Goal: Transaction & Acquisition: Purchase product/service

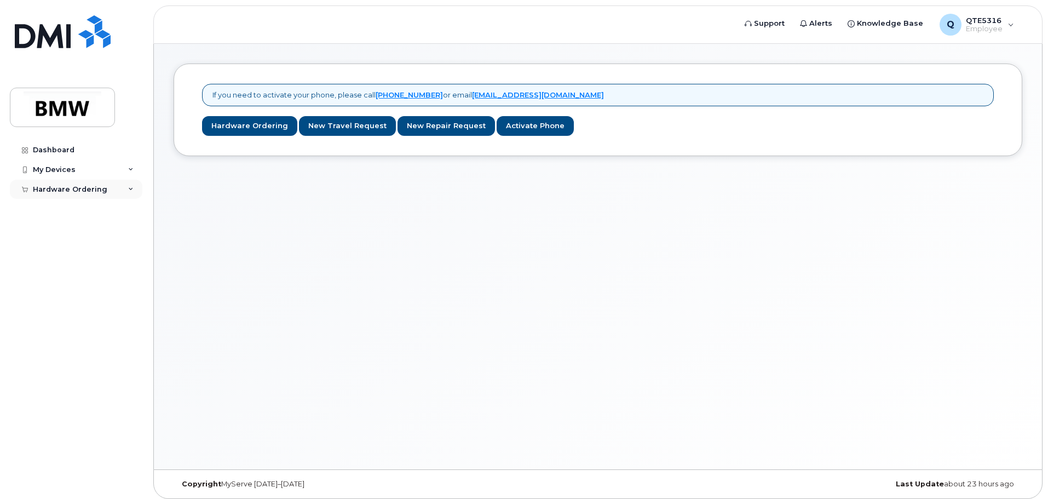
click at [124, 193] on div "Hardware Ordering" at bounding box center [76, 190] width 133 height 20
click at [66, 227] on div "New Order" at bounding box center [59, 230] width 42 height 10
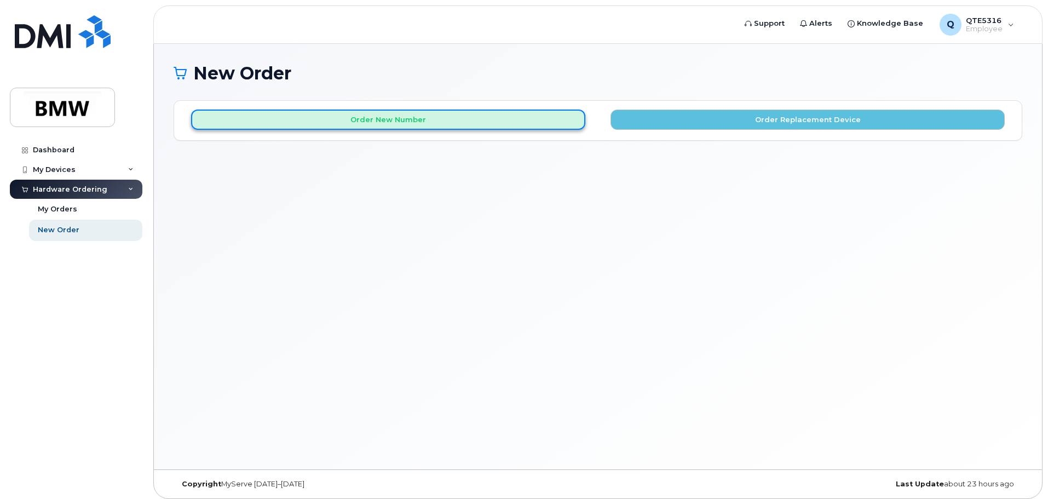
click at [474, 120] on button "Order New Number" at bounding box center [388, 120] width 394 height 20
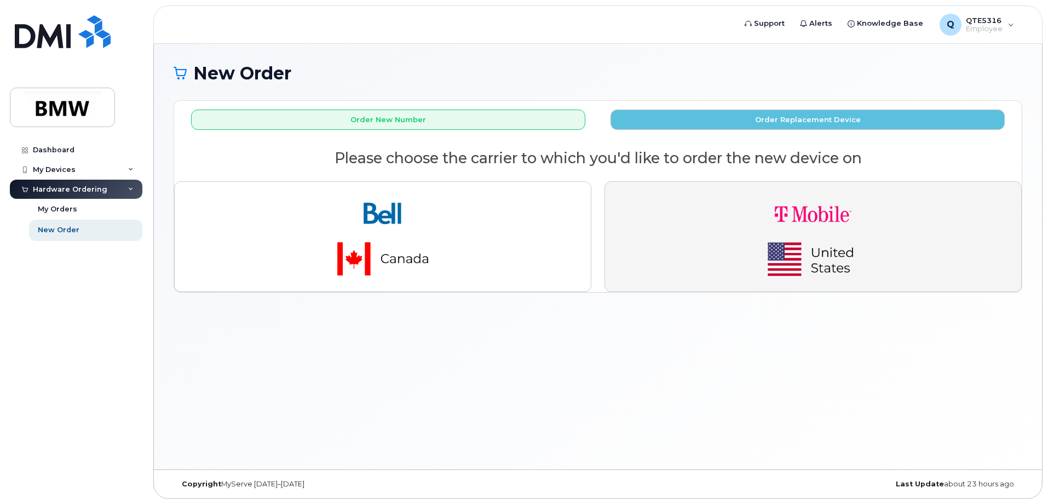
click at [749, 212] on img "button" at bounding box center [813, 237] width 153 height 92
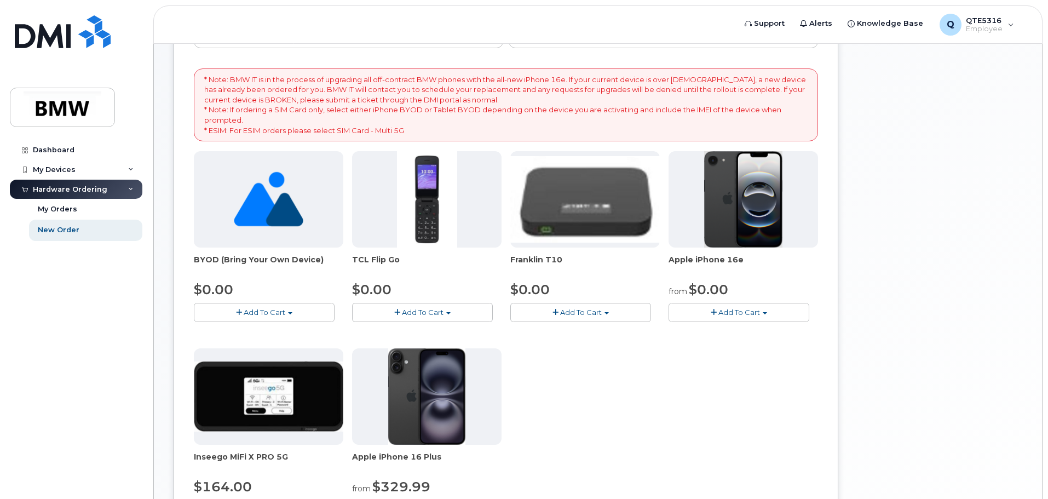
scroll to position [198, 0]
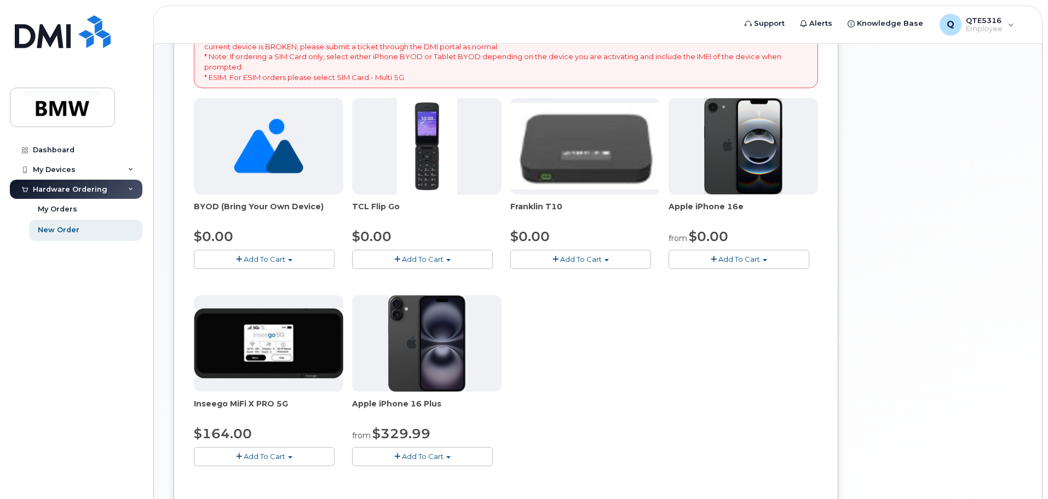
click at [756, 263] on span "Add To Cart" at bounding box center [740, 259] width 42 height 9
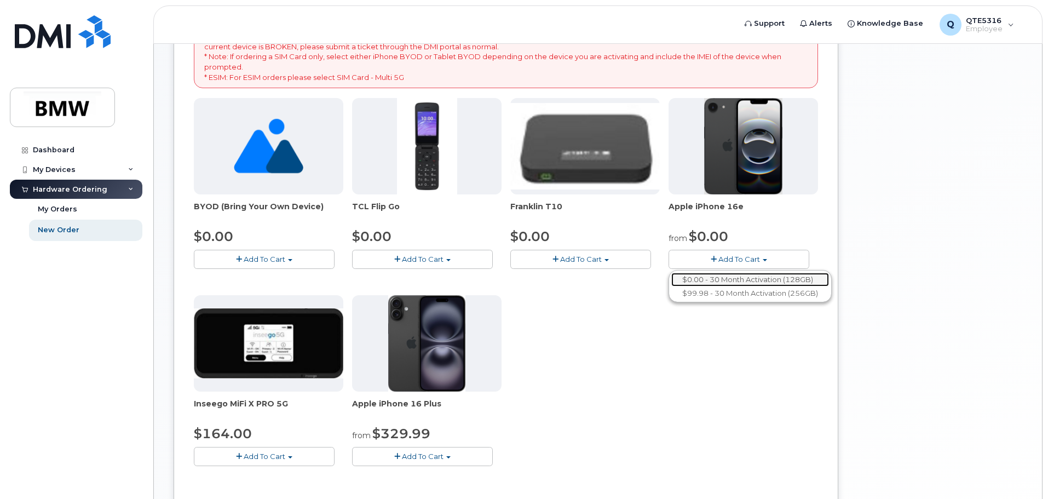
click at [725, 280] on link "$0.00 - 30 Month Activation (128GB)" at bounding box center [750, 280] width 158 height 14
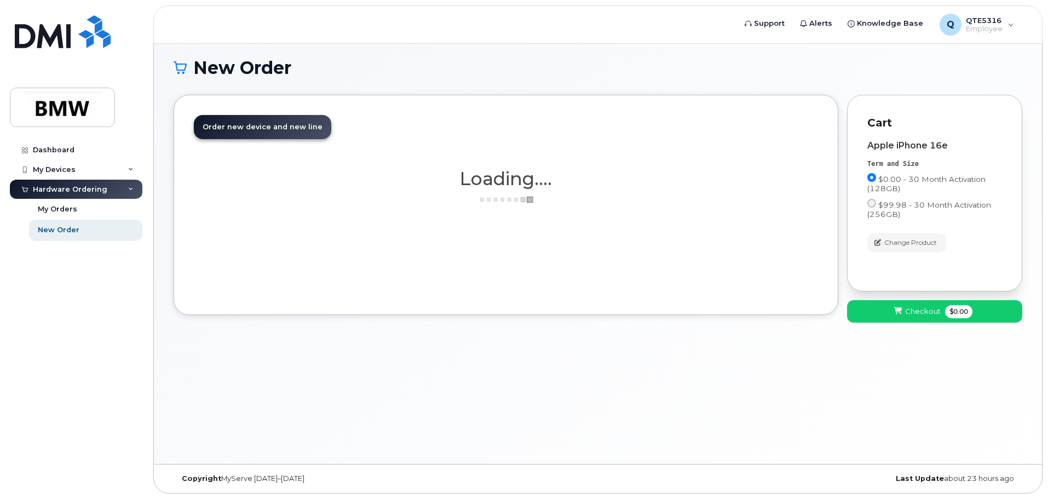
scroll to position [5, 0]
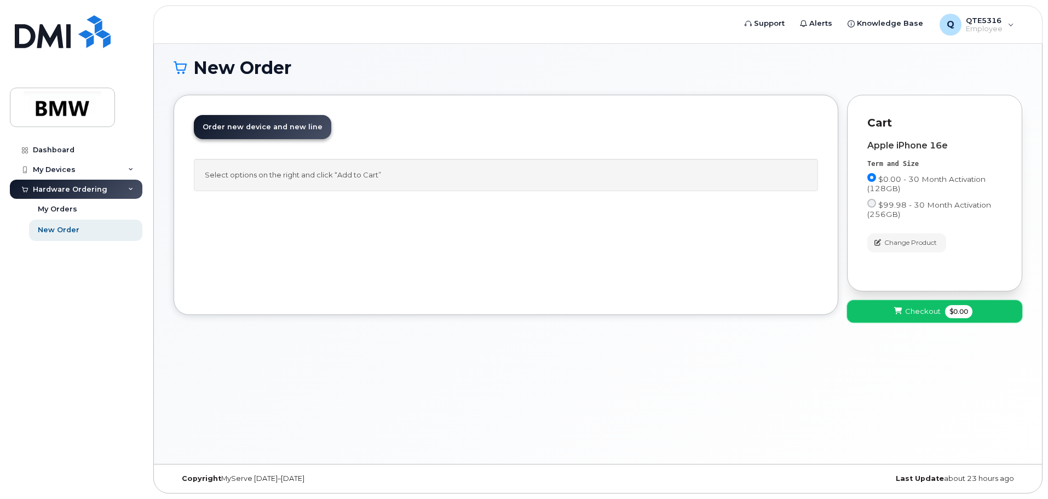
click at [912, 315] on span "Checkout" at bounding box center [923, 311] width 36 height 10
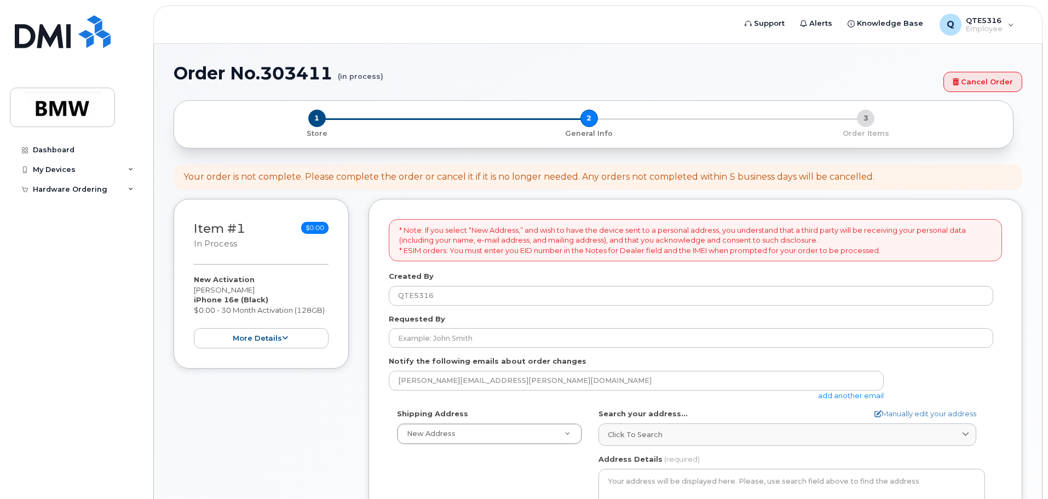
select select
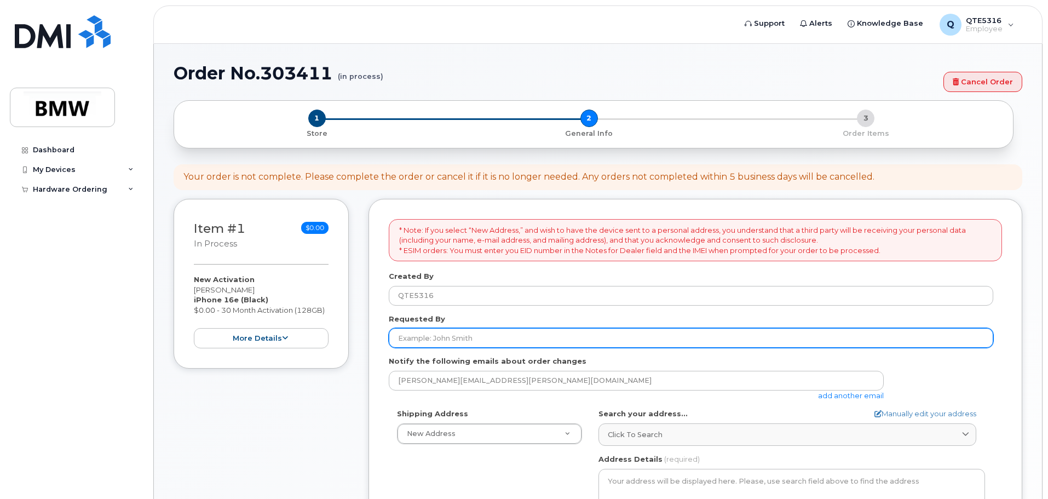
click at [639, 342] on input "Requested By" at bounding box center [691, 338] width 605 height 20
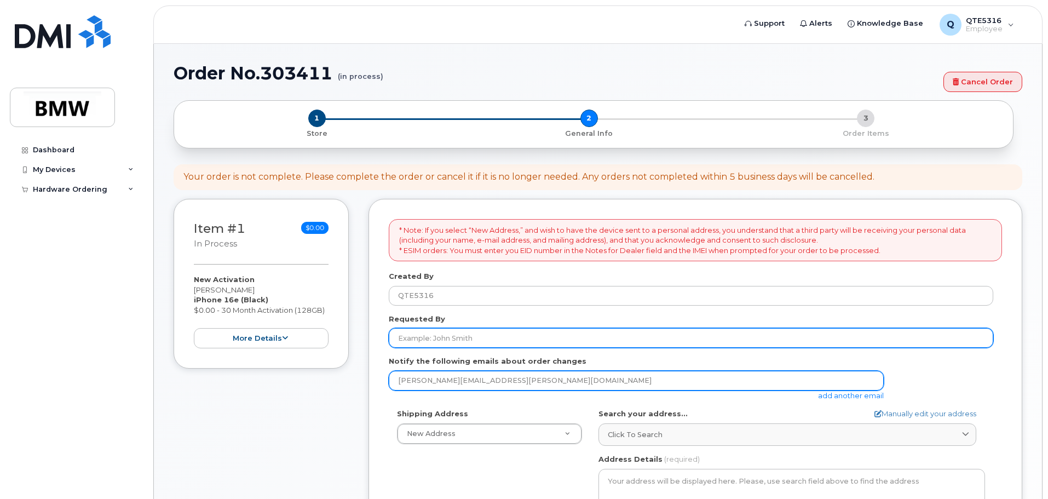
type input "[PERSON_NAME]"
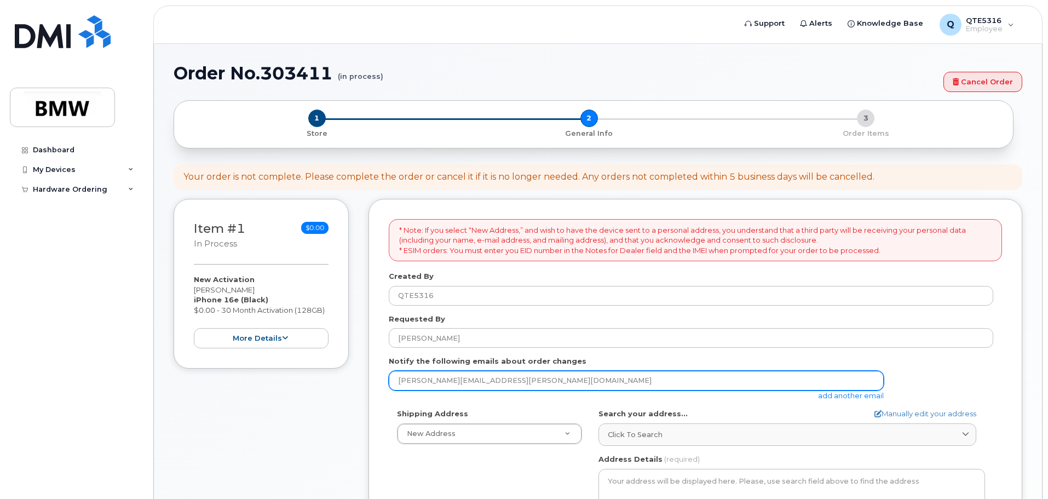
click at [495, 372] on input "[PERSON_NAME][EMAIL_ADDRESS][PERSON_NAME][DOMAIN_NAME]" at bounding box center [636, 381] width 495 height 20
type input "[PERSON_NAME][EMAIL_ADDRESS][PERSON_NAME][DOMAIN_NAME]"
click at [530, 384] on input "[PERSON_NAME][EMAIL_ADDRESS][PERSON_NAME][DOMAIN_NAME]" at bounding box center [636, 381] width 495 height 20
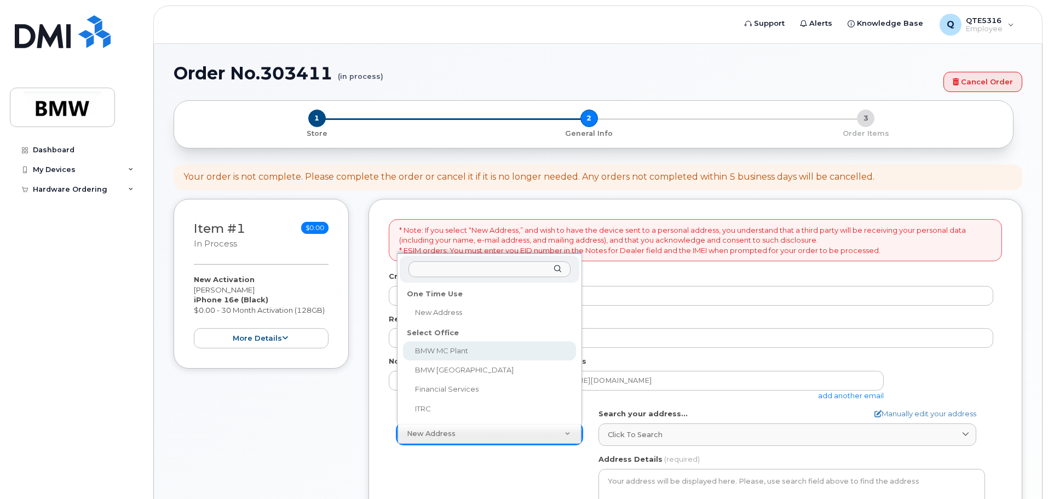
select select
type textarea "1400 Highway 101 S GREER SC 29651-6731 UNITED STATES Greer South Carolina 29651…"
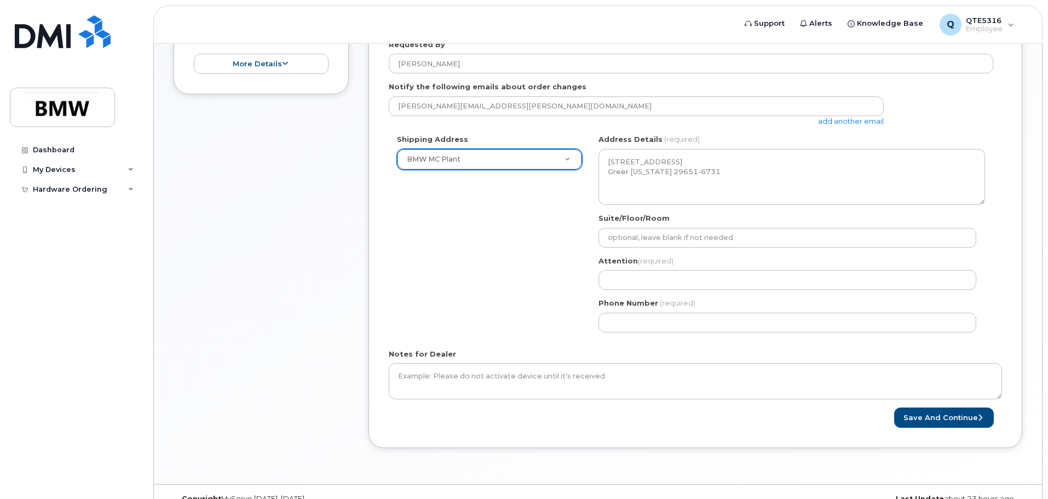
scroll to position [277, 0]
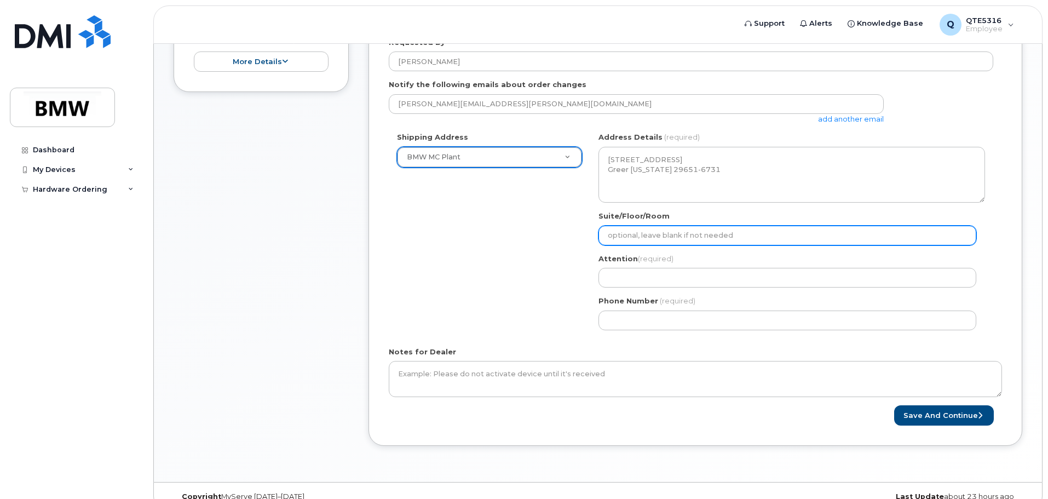
click at [836, 238] on input "Suite/Floor/Room" at bounding box center [788, 236] width 378 height 20
type input "Logistics Office Hall 32-C2"
select select
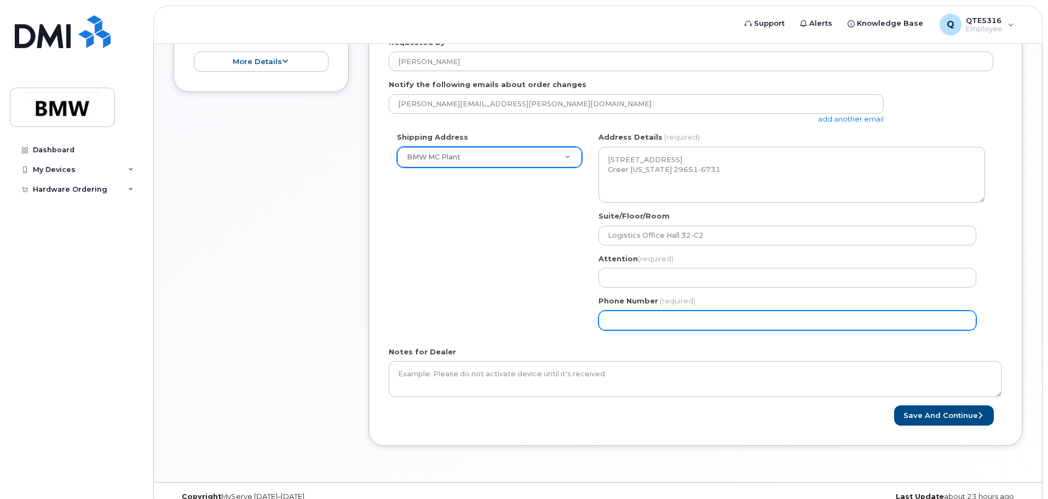
click at [739, 320] on input "Phone Number" at bounding box center [788, 321] width 378 height 20
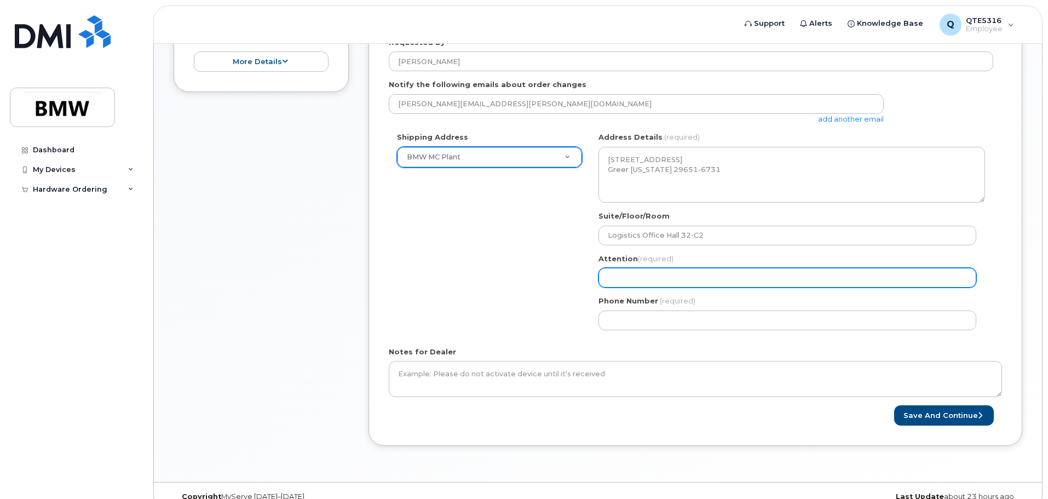
click at [687, 275] on input "Attention (required)" at bounding box center [788, 278] width 378 height 20
type input "Lucile Mckinney"
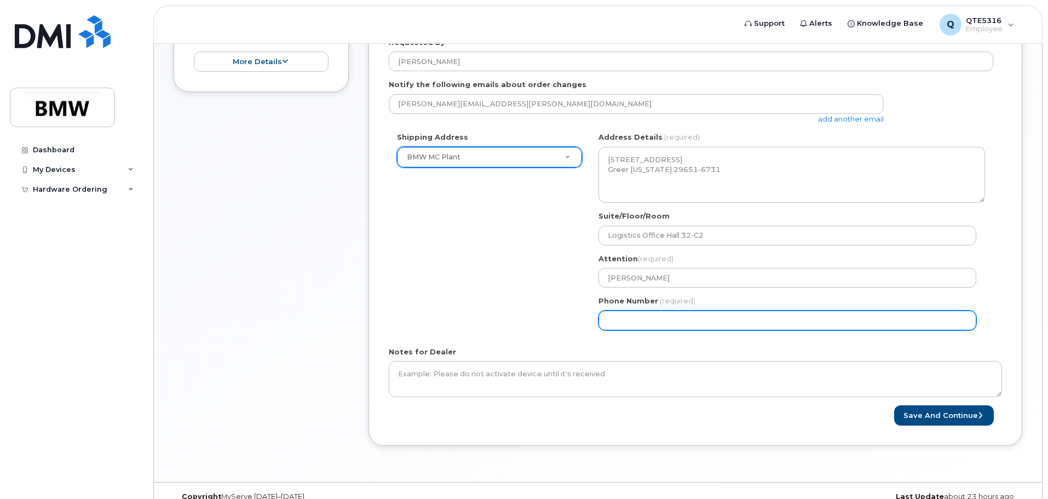
click at [690, 317] on input "Phone Number" at bounding box center [788, 321] width 378 height 20
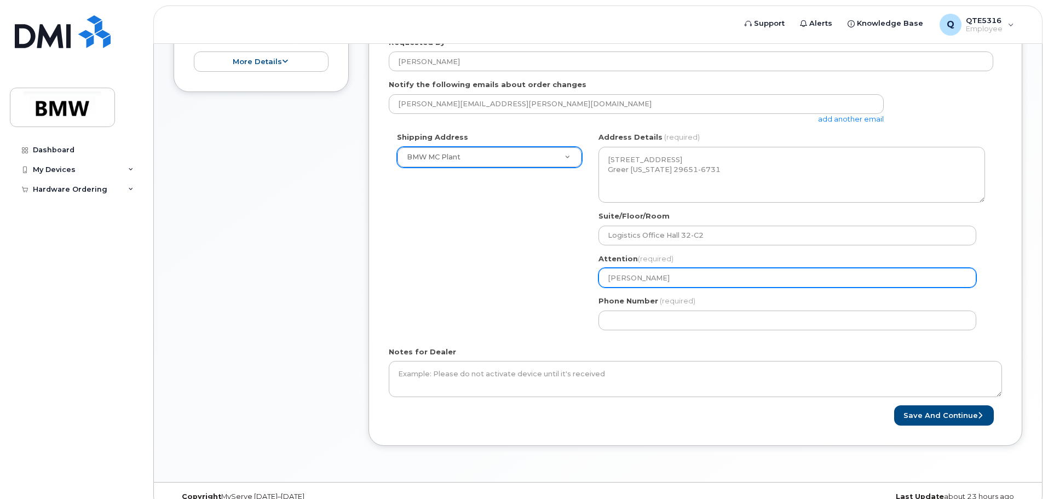
click at [708, 280] on input "Lucile Mckinney" at bounding box center [788, 278] width 378 height 20
select select
type input "Lucile Mckinney/"
select select
type input "Lucile Mckinney/L"
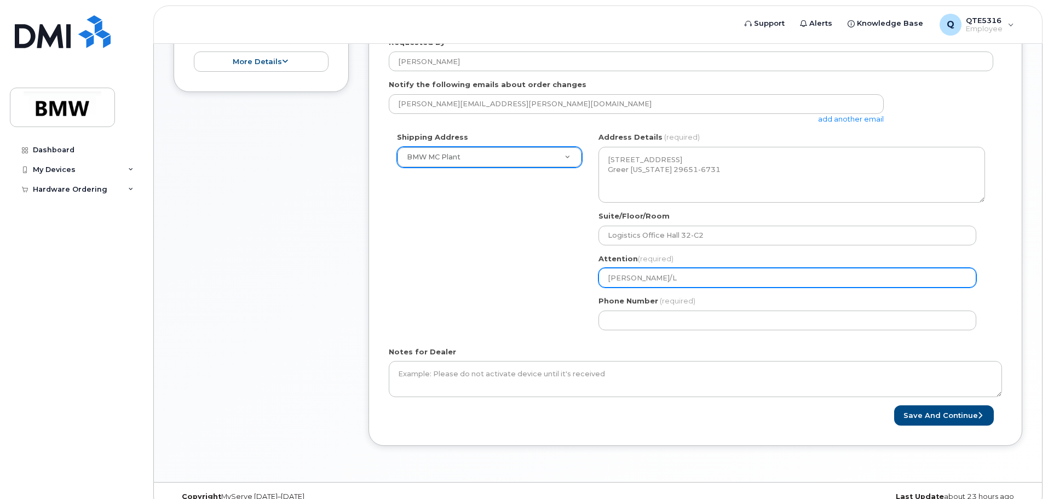
select select
type input "Lucile Mckinney/Li"
select select
type input "Lucile Mckinney/Lis"
select select
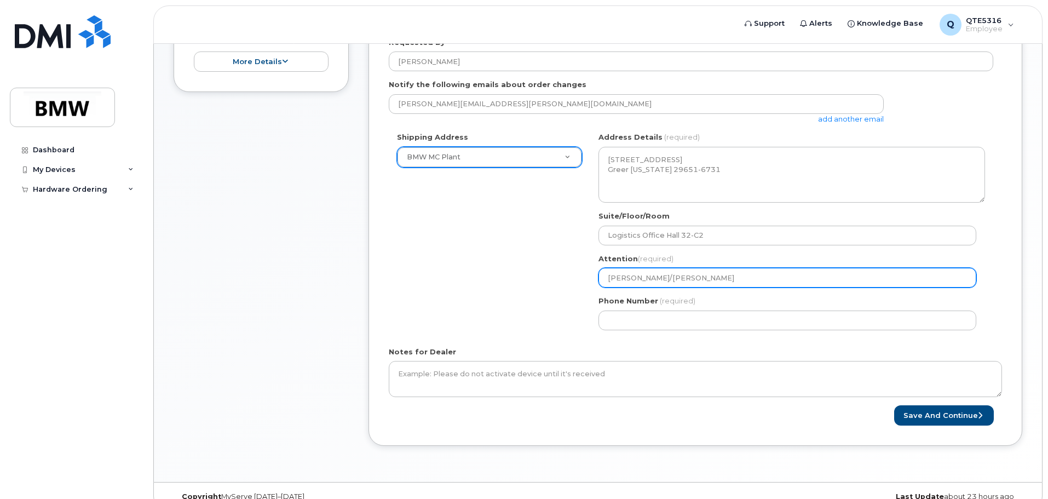
type input "Lucile Mckinney/Lisa"
select select
type input "Lucile Mckinney/Lisa P"
select select
type input "Lucile Mckinney/Lisa Pe"
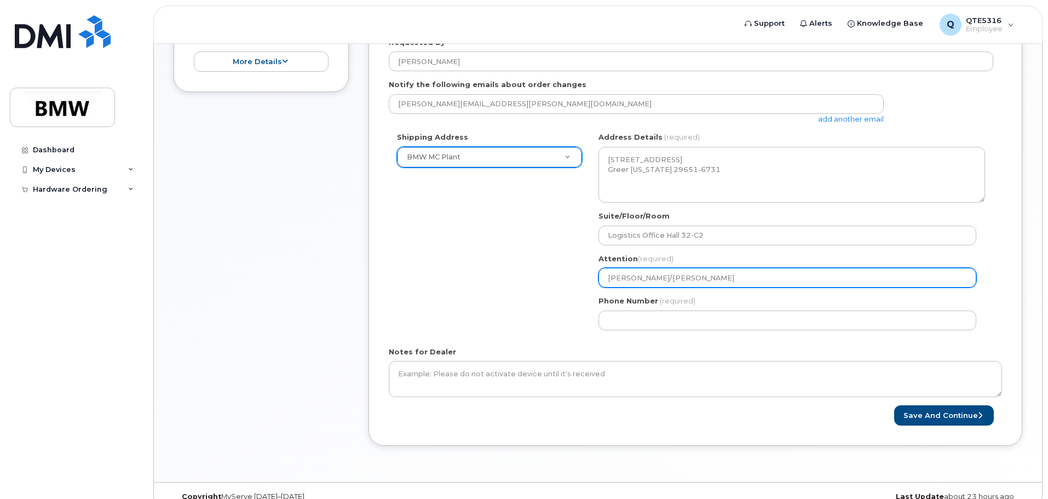
select select
type input "Lucile Mckinney/Lisa Pea"
select select
type input "Lucile Mckinney/Lisa Pear"
select select
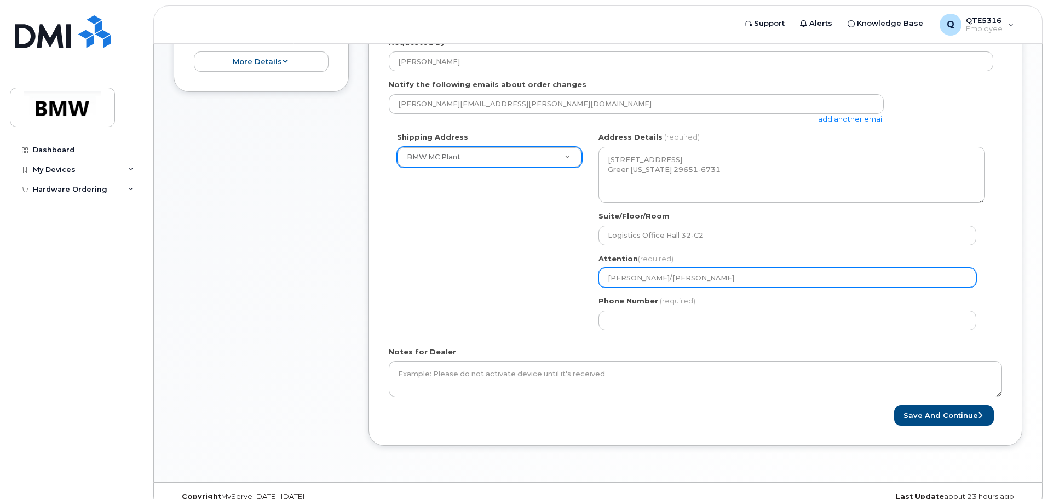
type input "Lucile Mckinney/Lisa Pearo"
select select
type input "Lucile Mckinney/Lisa Pear"
select select
type input "Lucile Mckinney/Lisa Pears"
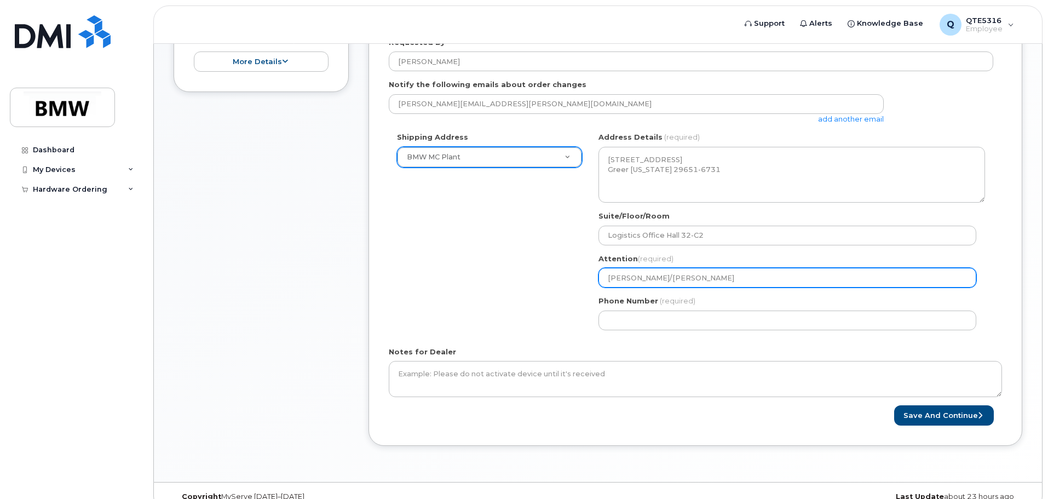
select select
type input "Lucile Mckinney/Lisa Pearso"
select select
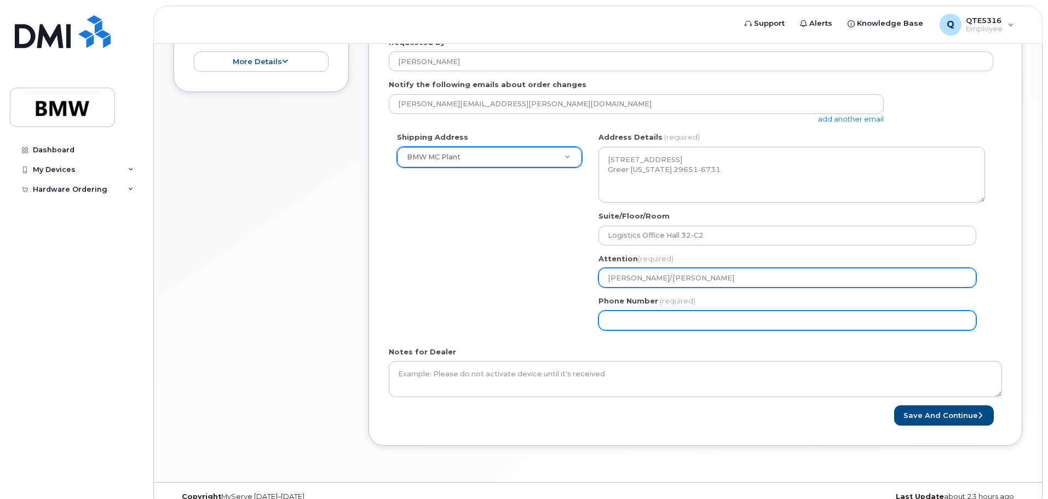
type input "Lucile Mckinney/Lisa Pearson"
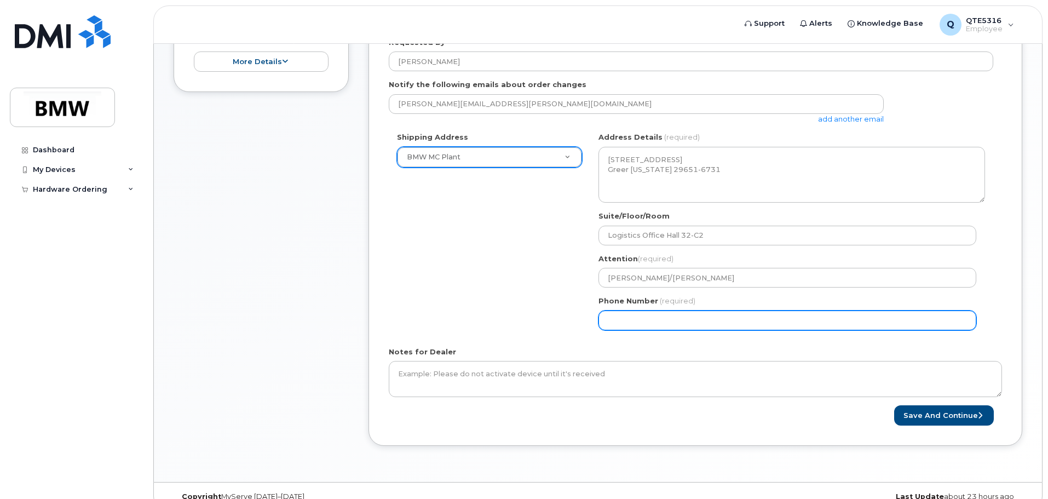
click at [723, 325] on input "Phone Number" at bounding box center [788, 321] width 378 height 20
select select
type input "864337399"
select select
type input "8643373996"
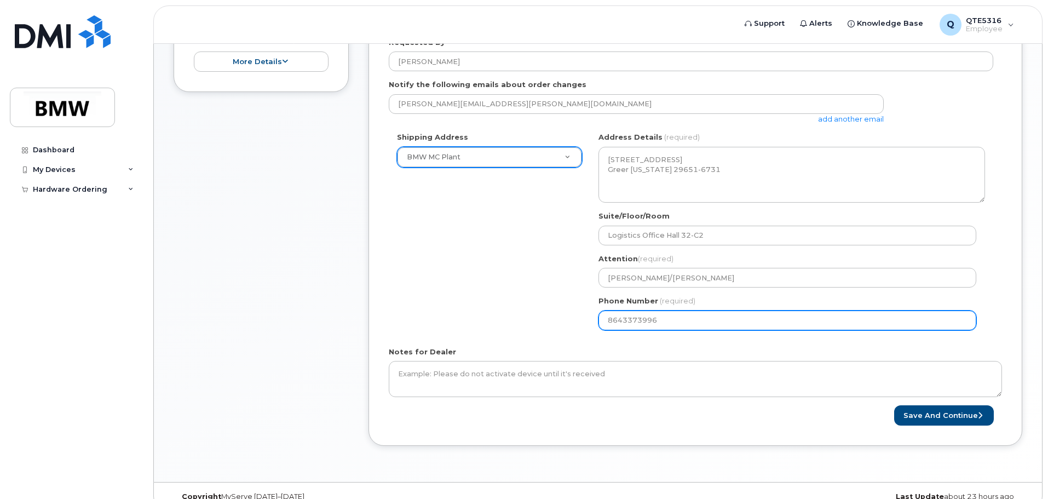
click at [608, 319] on input "8643373996" at bounding box center [788, 321] width 378 height 20
click at [622, 320] on input "8643373996" at bounding box center [788, 321] width 378 height 20
select select
click at [640, 321] on input "Phone Number" at bounding box center [788, 321] width 378 height 20
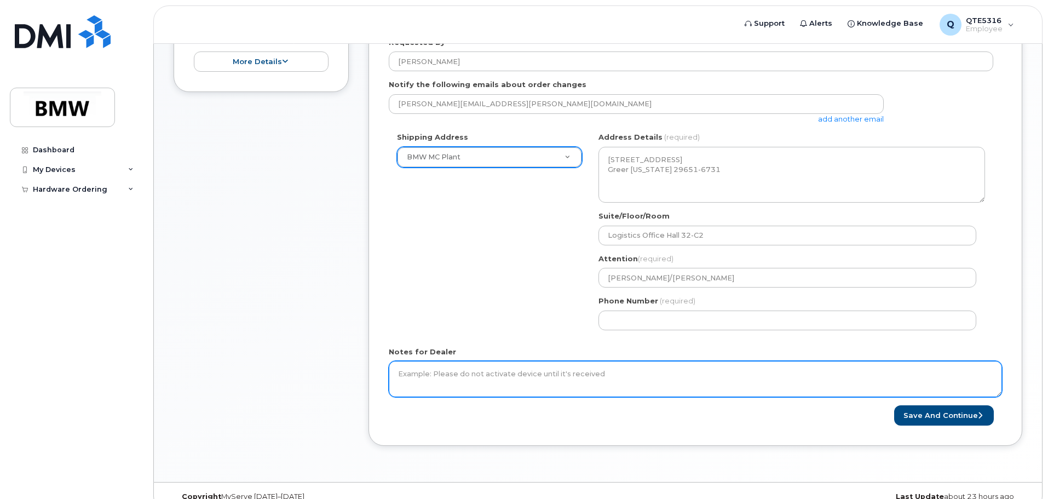
click at [572, 376] on textarea "Notes for Dealer" at bounding box center [695, 379] width 613 height 36
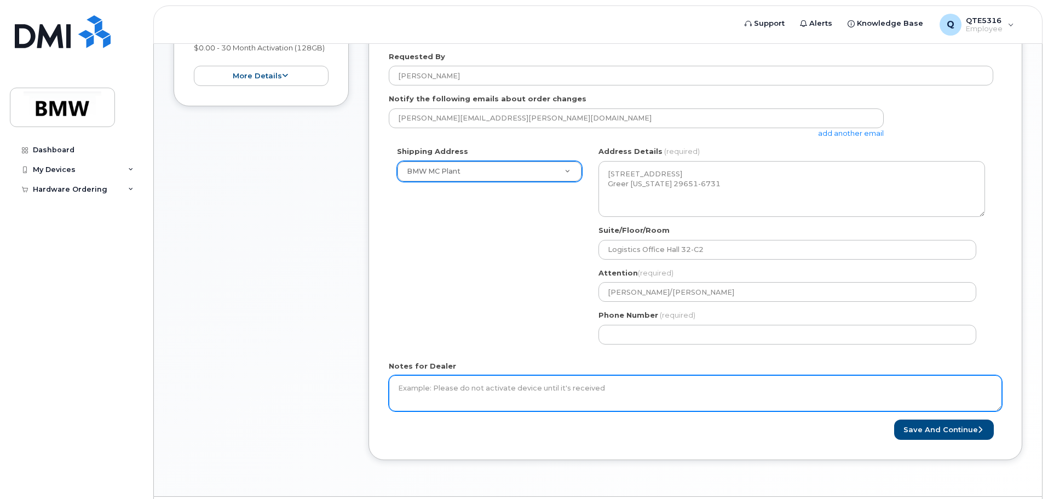
scroll to position [280, 0]
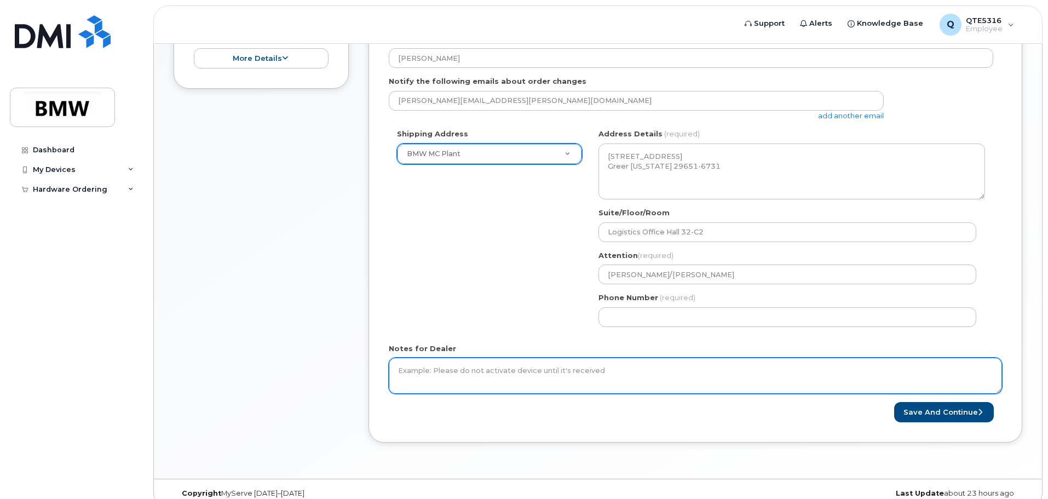
click at [831, 374] on textarea "Notes for Dealer" at bounding box center [695, 376] width 613 height 36
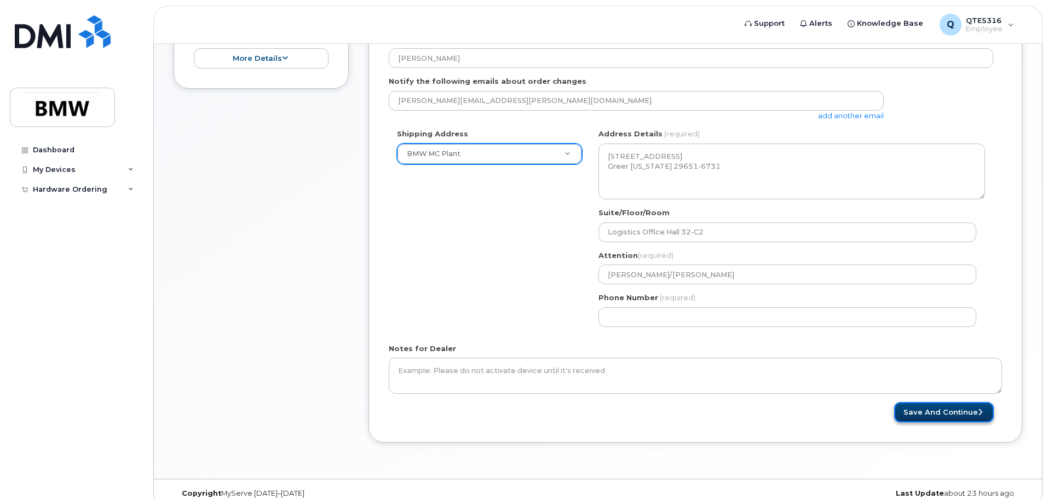
click at [921, 410] on button "Save and Continue" at bounding box center [944, 412] width 100 height 20
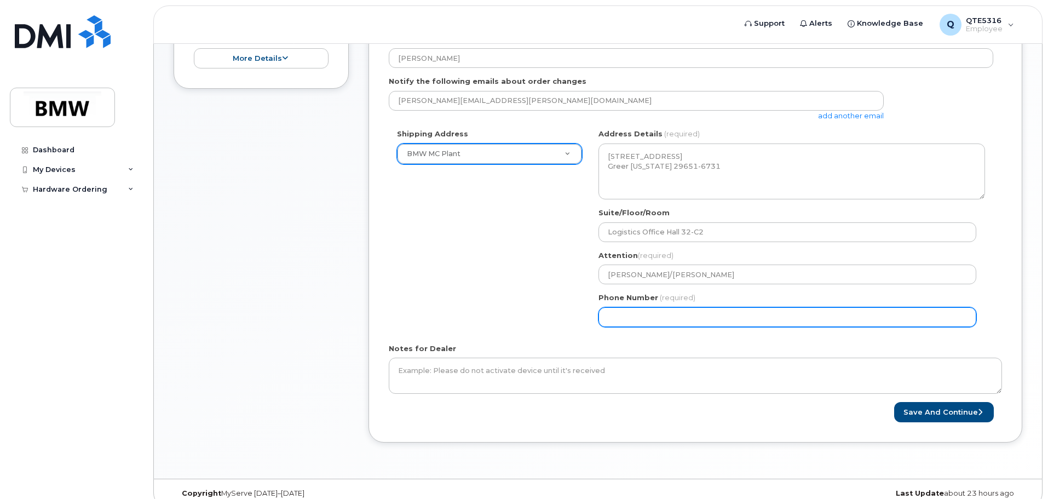
click at [624, 319] on input "Phone Number" at bounding box center [788, 317] width 378 height 20
select select
type input "8643373996"
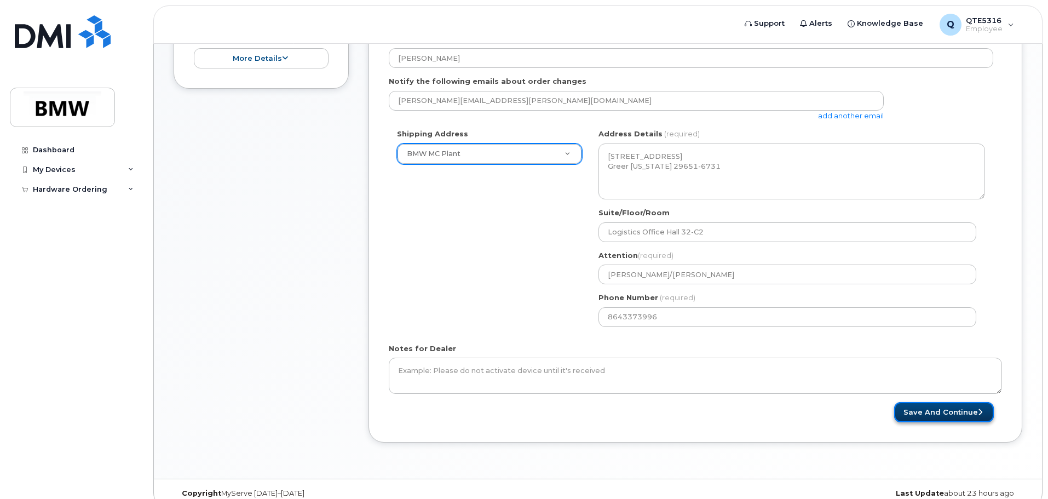
click at [932, 416] on button "Save and Continue" at bounding box center [944, 412] width 100 height 20
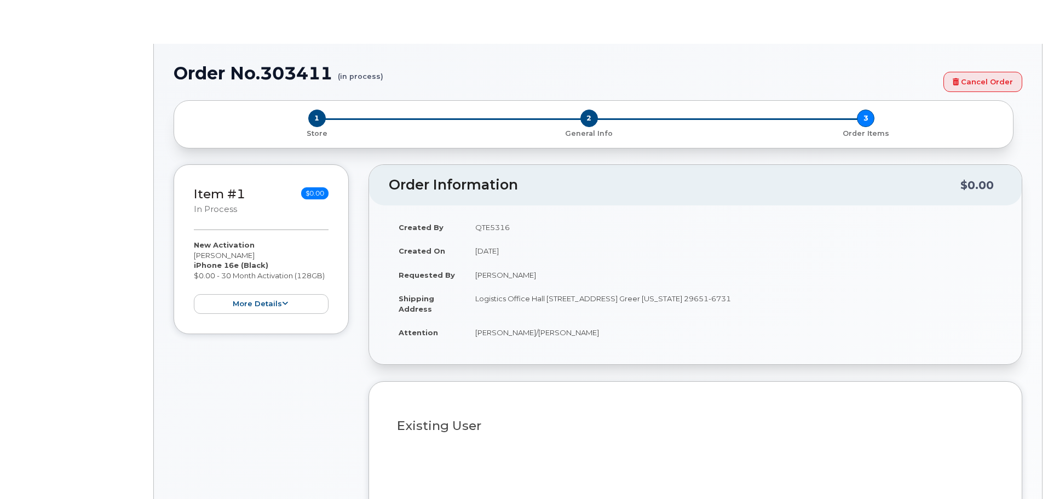
type input "3014739"
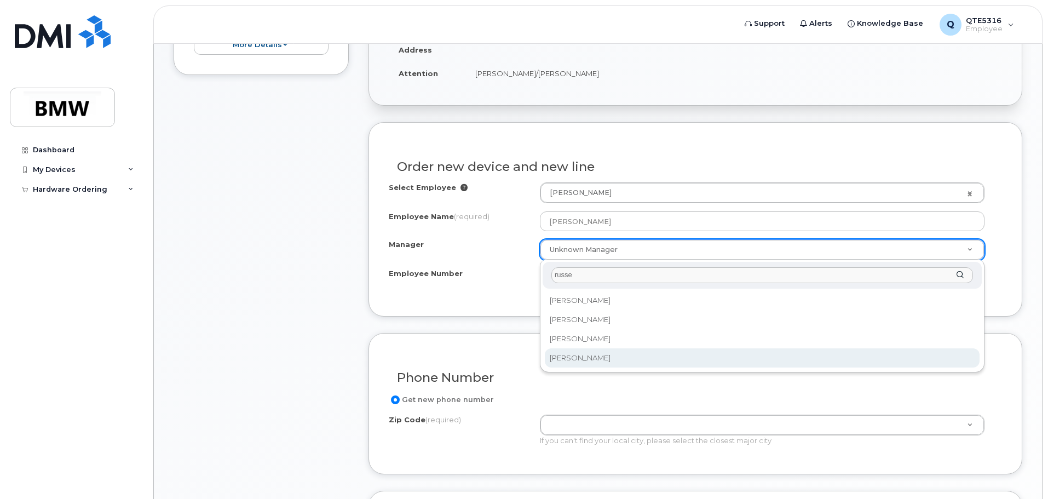
type input "russe"
select select "1895464"
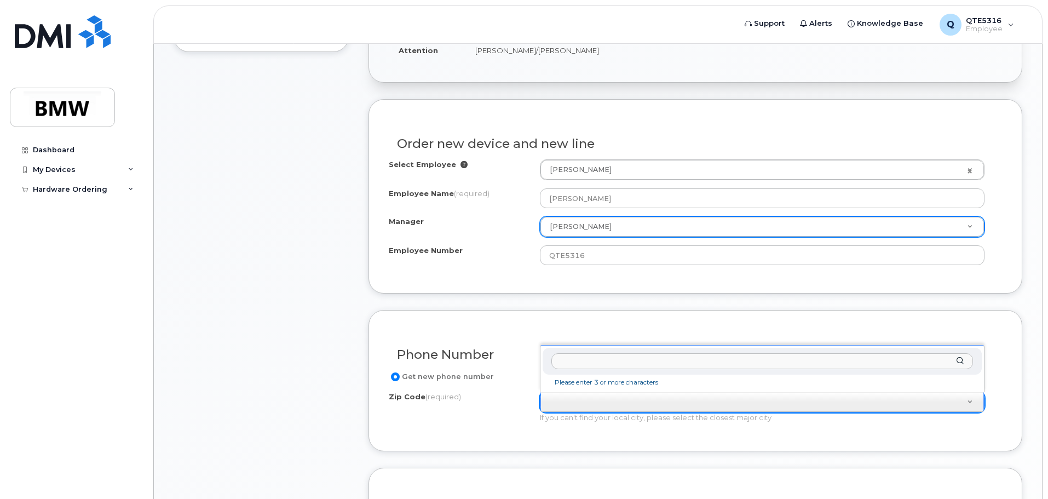
scroll to position [351, 0]
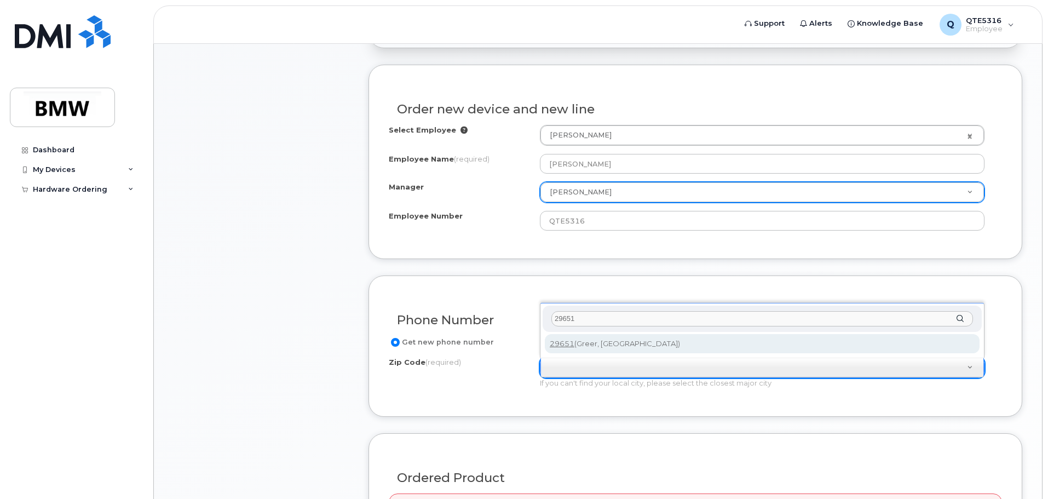
type input "29651"
type input "29651 (Greer, SC)"
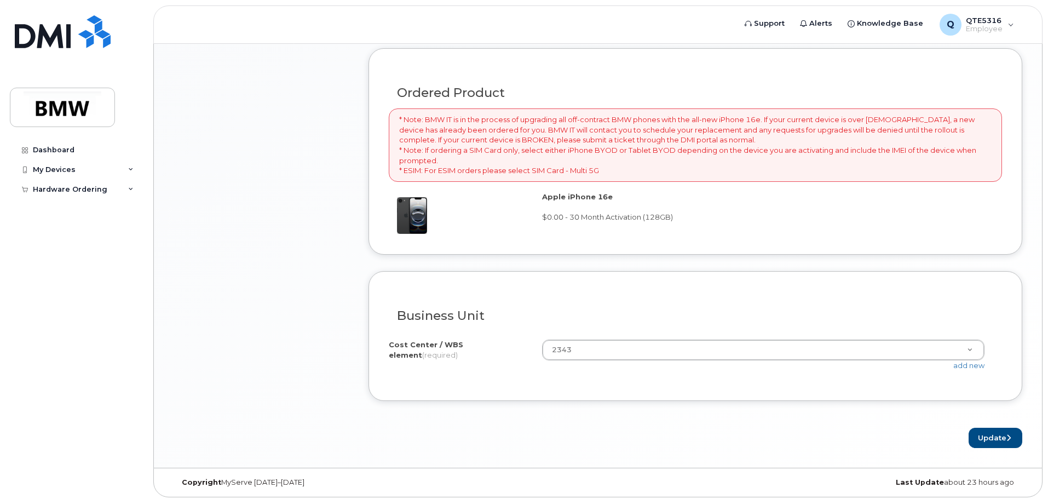
scroll to position [740, 0]
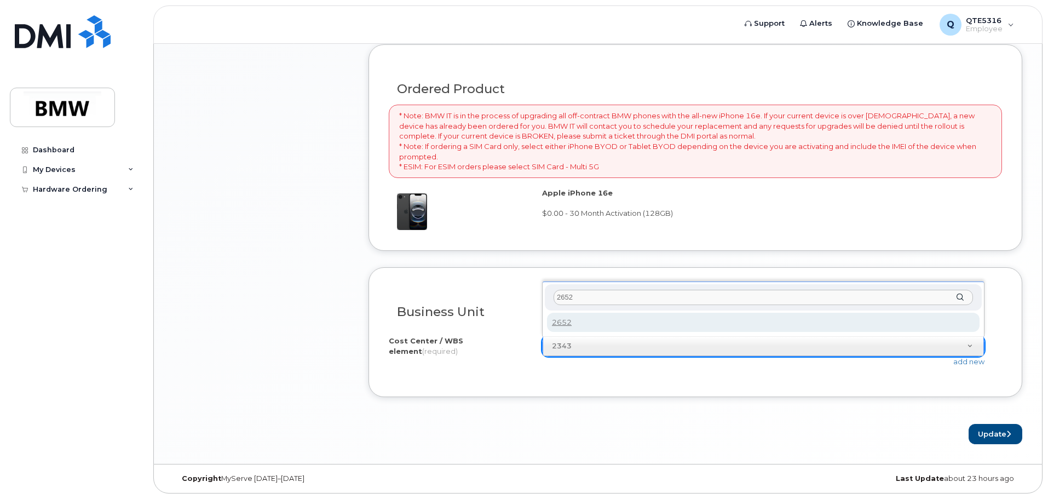
type input "2652"
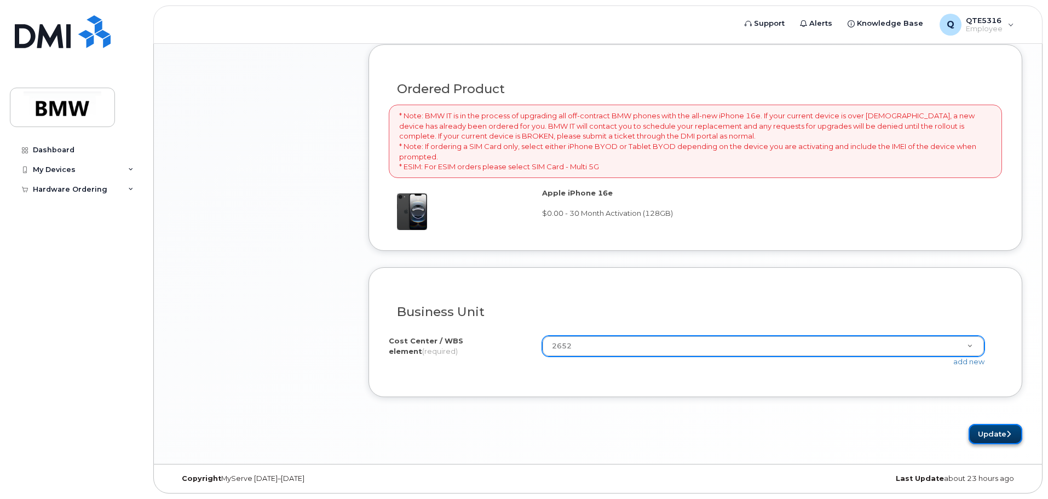
click at [994, 432] on button "Update" at bounding box center [996, 434] width 54 height 20
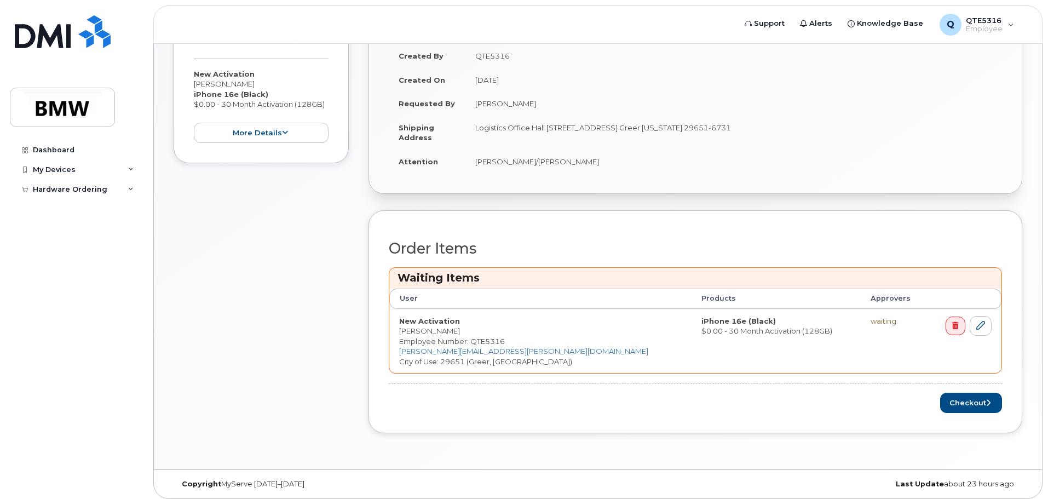
scroll to position [258, 0]
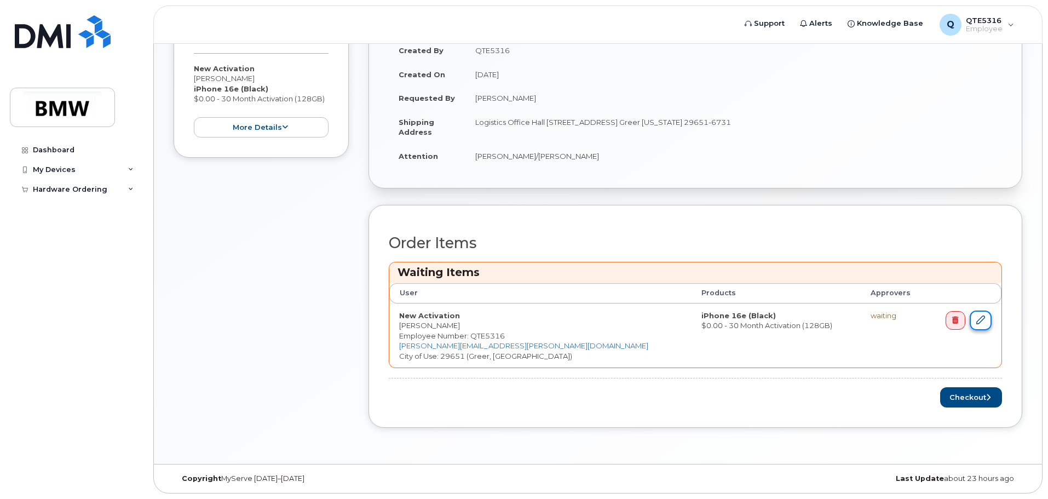
click at [983, 323] on icon at bounding box center [981, 319] width 9 height 9
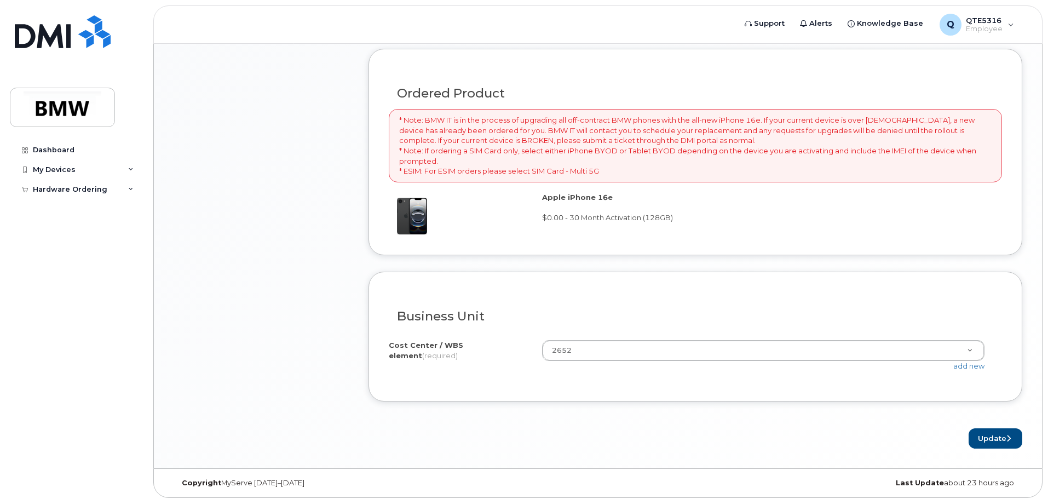
scroll to position [740, 0]
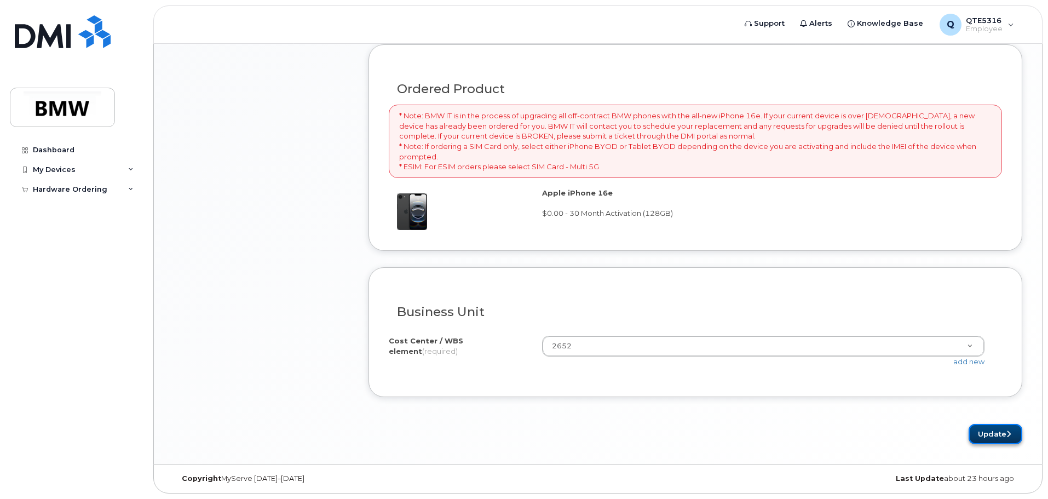
click at [995, 430] on button "Update" at bounding box center [996, 434] width 54 height 20
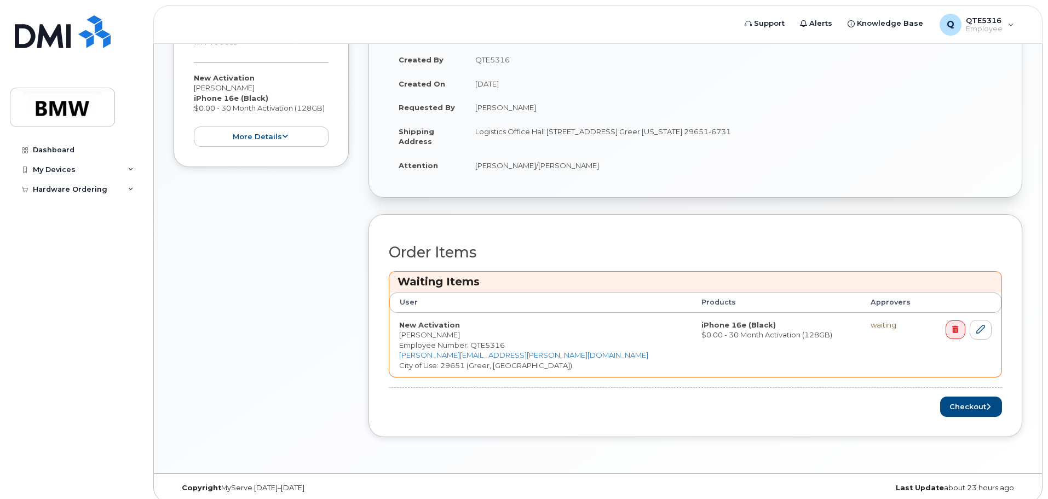
scroll to position [258, 0]
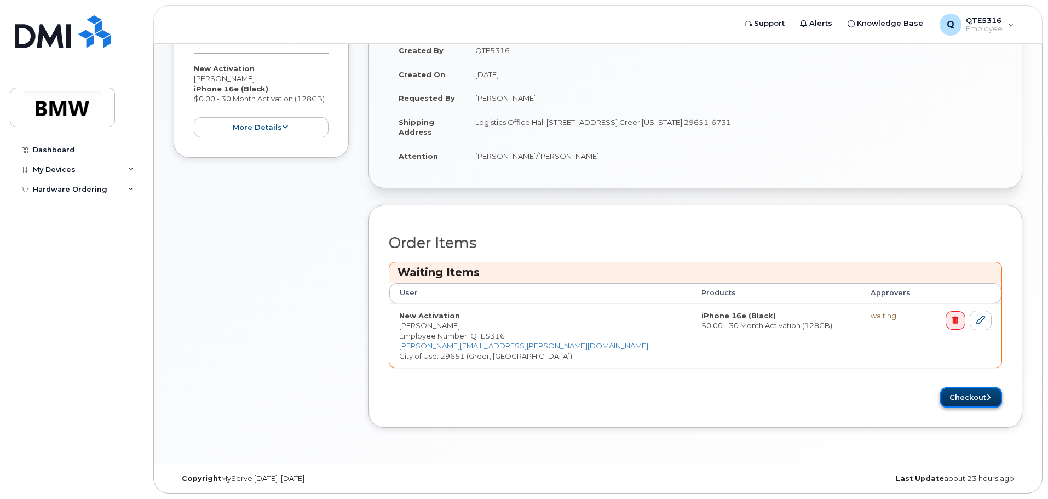
click at [960, 397] on button "Checkout" at bounding box center [971, 397] width 62 height 20
